Goal: Task Accomplishment & Management: Use online tool/utility

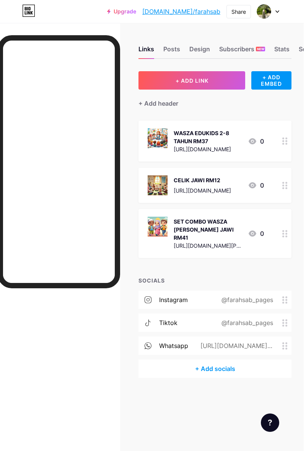
click at [212, 83] on button "+ ADD LINK" at bounding box center [194, 80] width 107 height 18
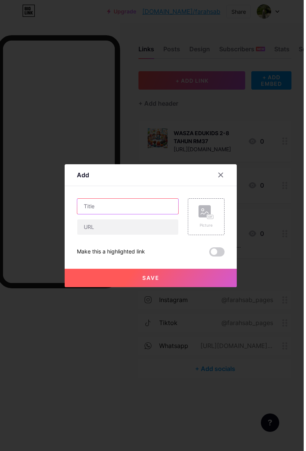
click at [146, 214] on input "text" at bounding box center [130, 206] width 101 height 15
type input "Website [PERSON_NAME]"
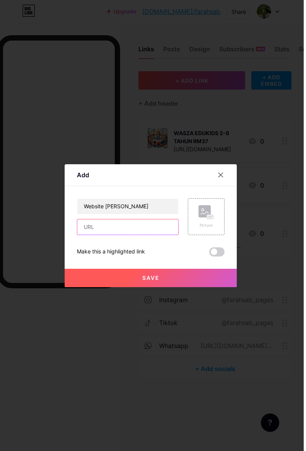
click at [91, 234] on input "text" at bounding box center [130, 226] width 101 height 15
click at [90, 234] on input "text" at bounding box center [130, 226] width 101 height 15
type input "[URL][DOMAIN_NAME]"
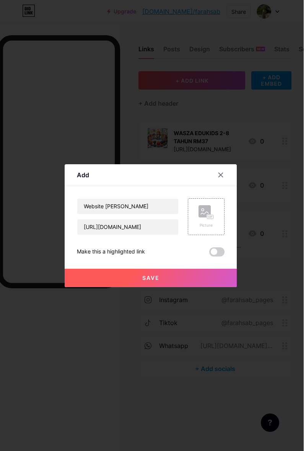
click at [206, 217] on rect at bounding box center [207, 211] width 12 height 12
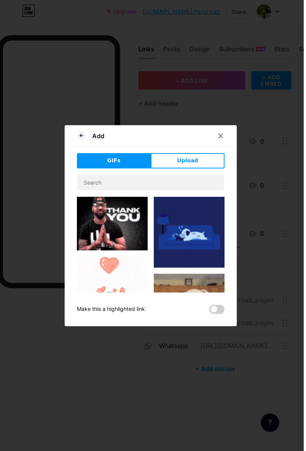
click at [199, 168] on button "Upload" at bounding box center [190, 160] width 74 height 15
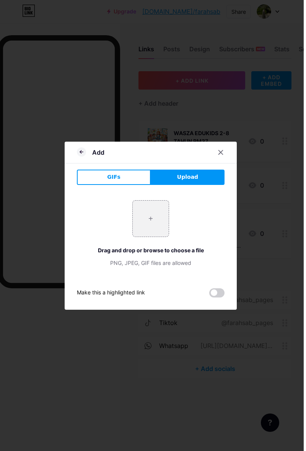
click at [162, 236] on input "file" at bounding box center [153, 218] width 36 height 36
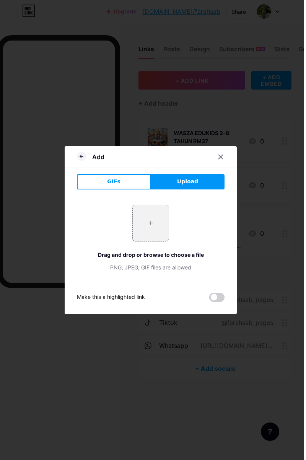
type input "C:\fakepath\bb1603c752125db6cf7d4553ec408f89.jpg"
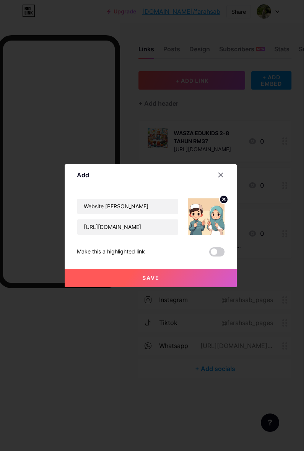
click at [216, 287] on button "Save" at bounding box center [153, 277] width 172 height 18
